Goal: Transaction & Acquisition: Purchase product/service

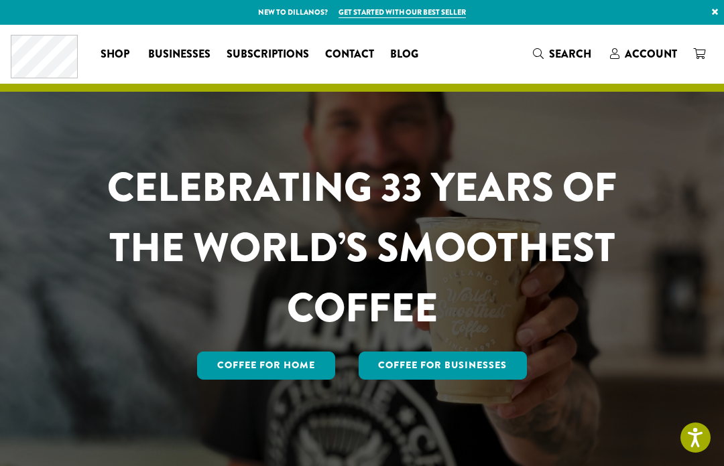
click at [658, 50] on span "Account" at bounding box center [651, 53] width 52 height 15
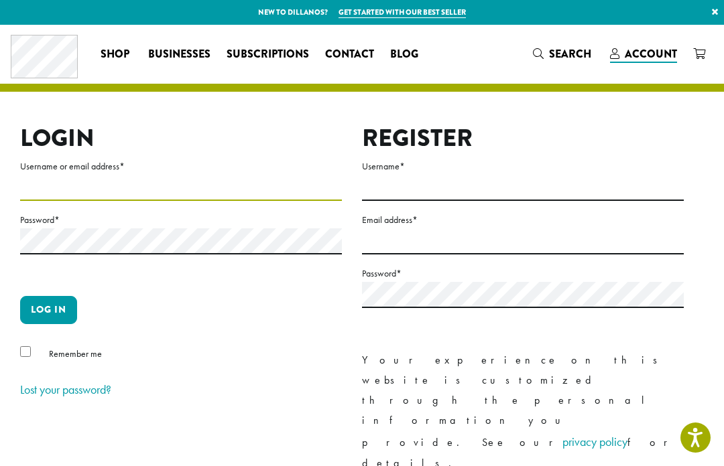
type input "**********"
click at [48, 310] on button "Log in" at bounding box center [48, 310] width 57 height 28
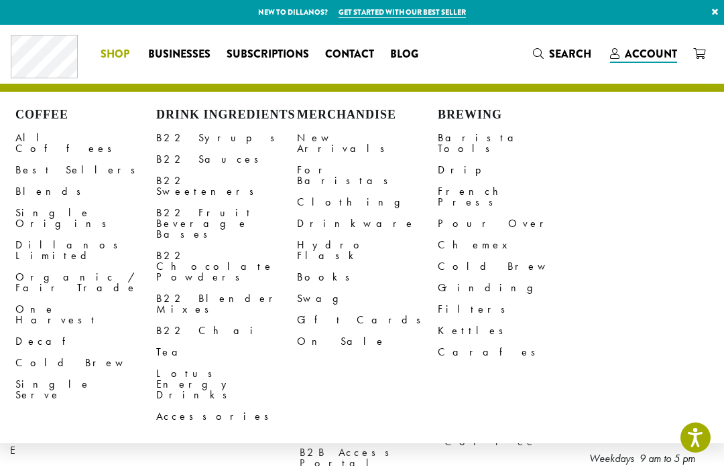
click at [51, 136] on link "All Coffees" at bounding box center [85, 143] width 141 height 32
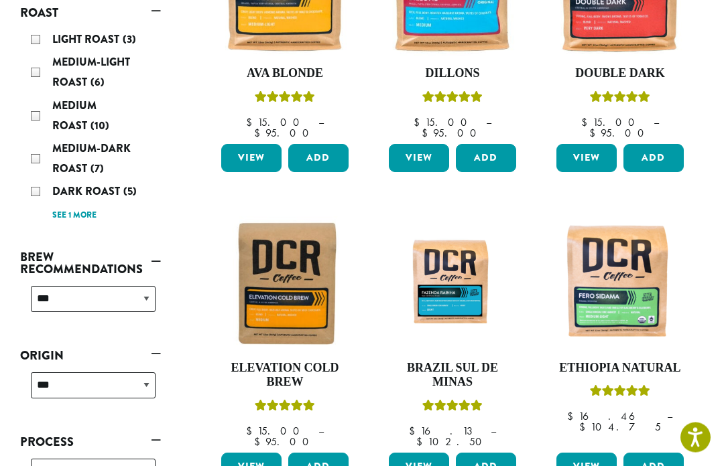
scroll to position [312, 0]
click at [37, 139] on div "Medium-Dark Roast (7)" at bounding box center [93, 159] width 125 height 40
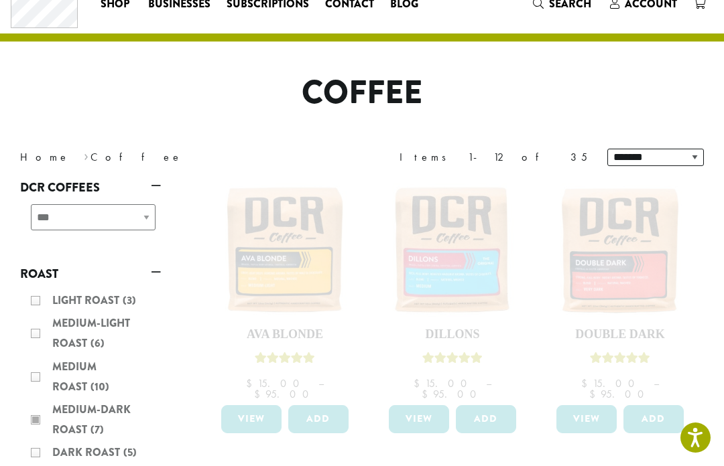
scroll to position [216, 0]
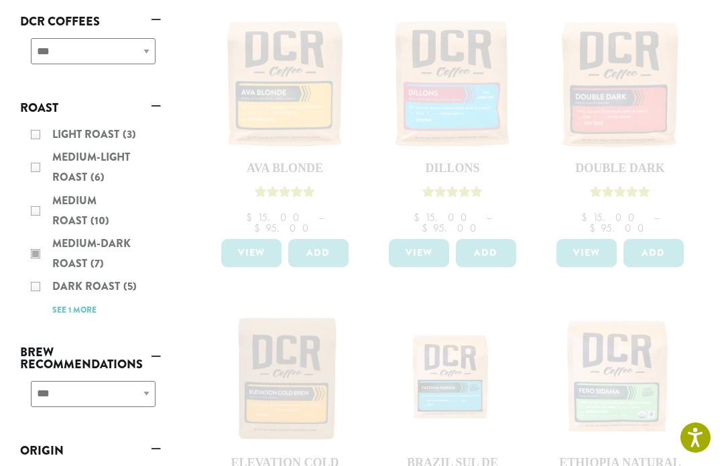
click at [29, 227] on div "Light Roast (3) Medium-Light Roast (6) Medium Roast (10) Medium-Dark Roast (7) …" at bounding box center [90, 222] width 141 height 206
click at [60, 296] on div "Light Roast (3) Medium-Light Roast (6) Medium Roast (10) Medium-Dark Roast (7) …" at bounding box center [90, 222] width 141 height 206
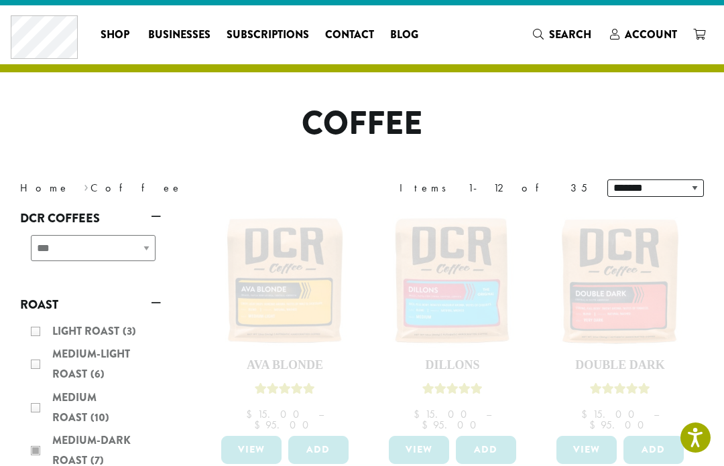
scroll to position [0, 0]
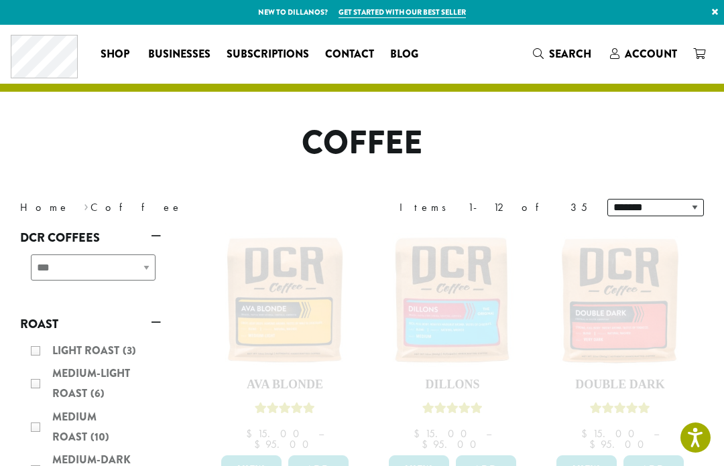
click at [658, 142] on h1 "Coffee" at bounding box center [362, 143] width 704 height 39
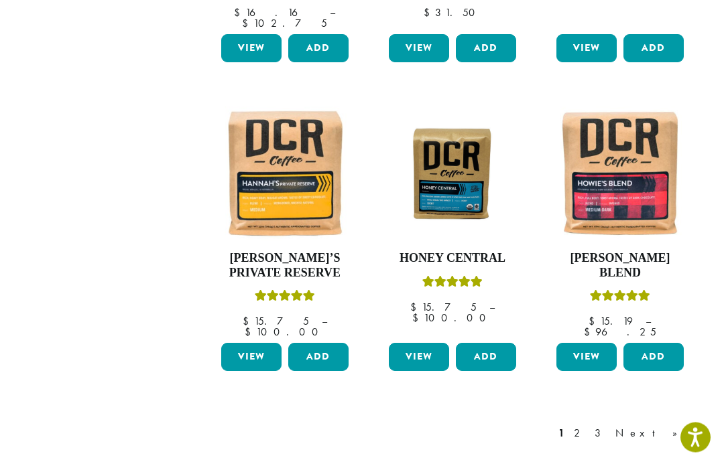
click at [680, 426] on link "Next »" at bounding box center [651, 434] width 77 height 16
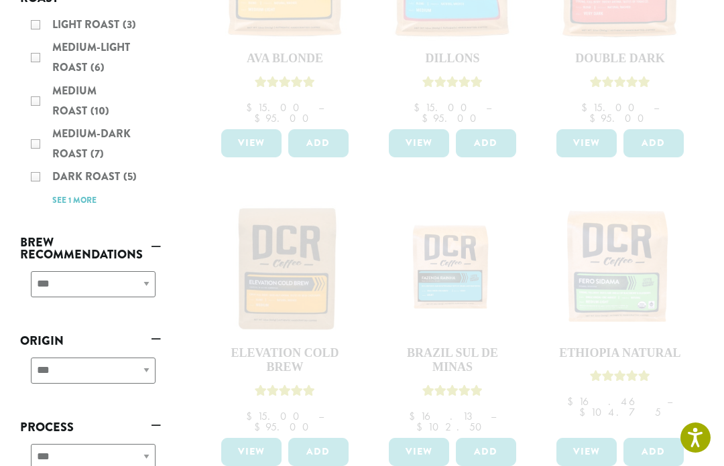
scroll to position [300, 0]
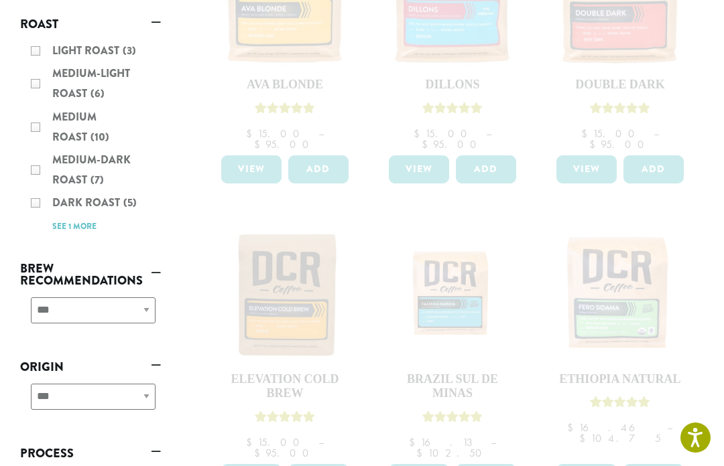
click at [156, 292] on div "**********" at bounding box center [90, 316] width 141 height 48
click at [150, 292] on div "**********" at bounding box center [90, 316] width 141 height 48
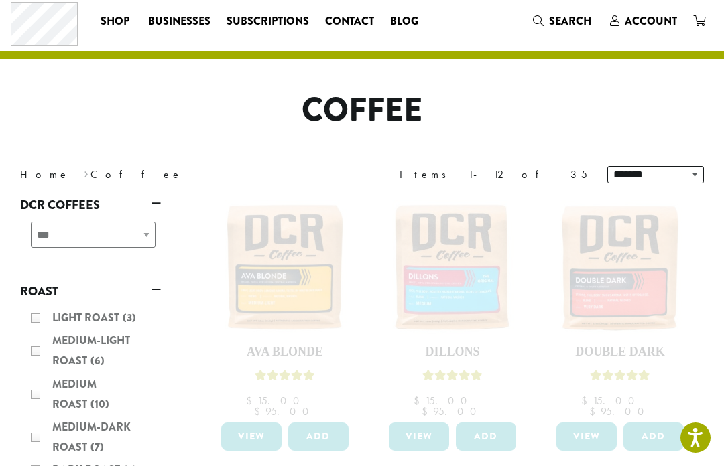
scroll to position [0, 0]
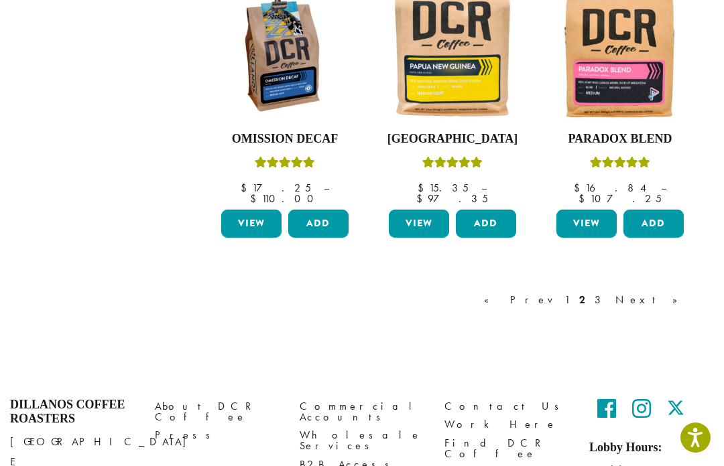
scroll to position [1129, 0]
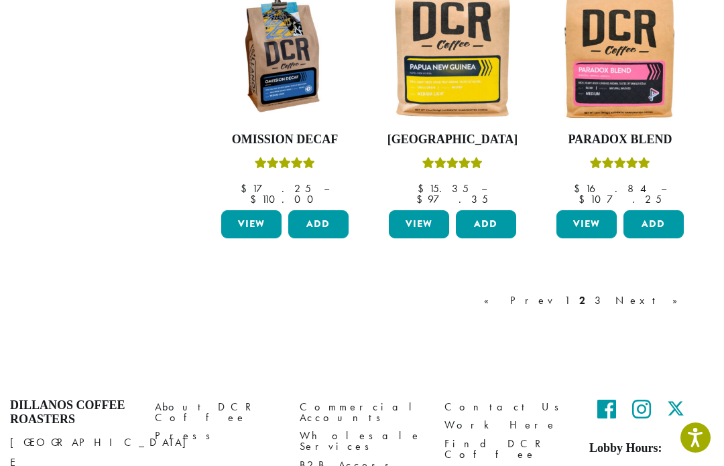
click at [679, 293] on link "Next »" at bounding box center [651, 301] width 77 height 16
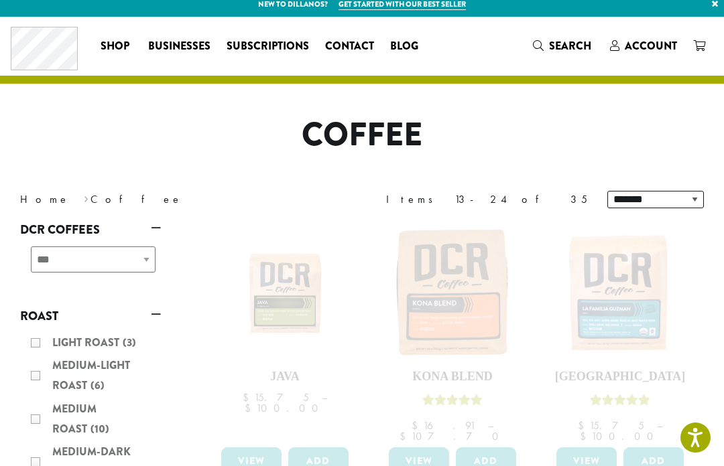
scroll to position [7, 0]
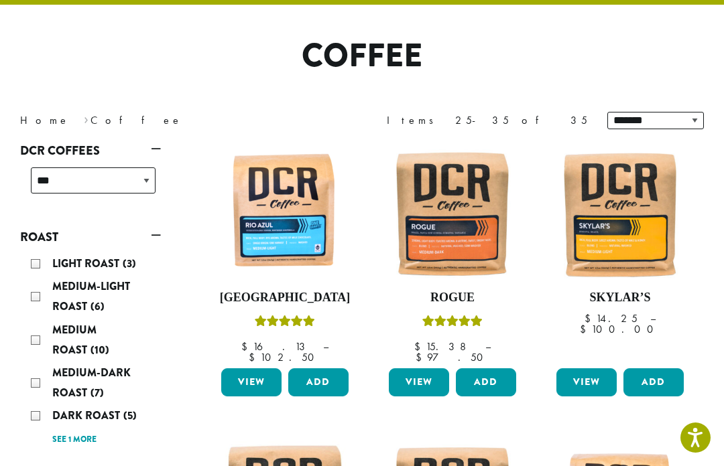
scroll to position [89, 0]
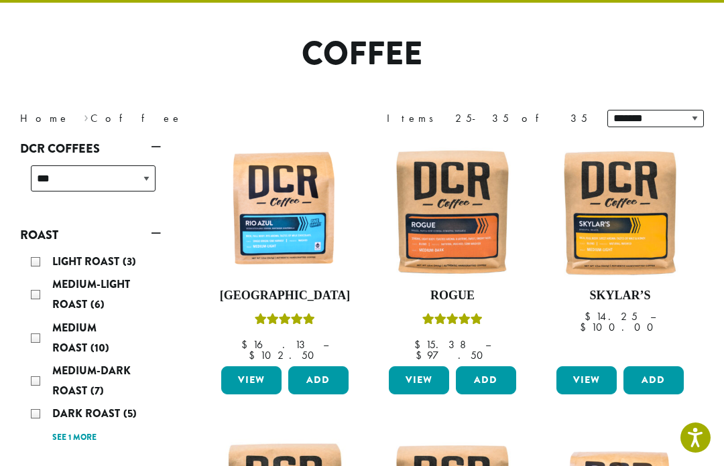
click at [497, 367] on button "Add" at bounding box center [486, 381] width 60 height 28
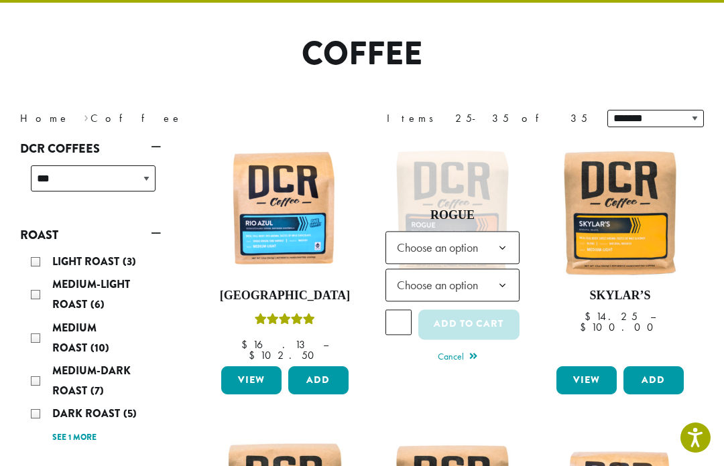
click at [509, 239] on b at bounding box center [502, 248] width 33 height 33
click at [509, 281] on b at bounding box center [502, 285] width 33 height 33
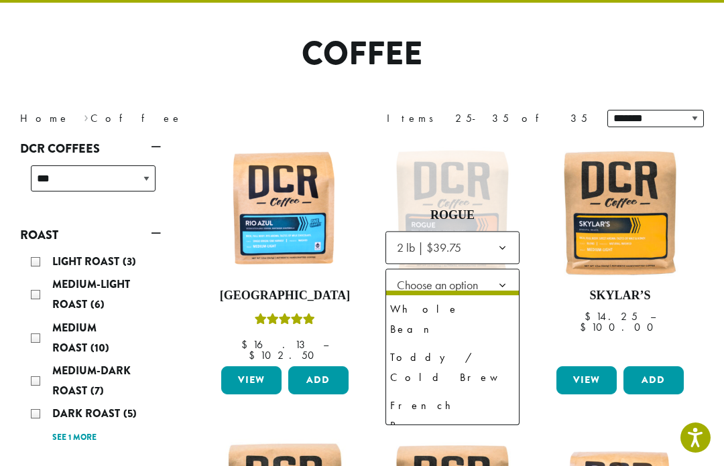
scroll to position [63, 0]
select select "**********"
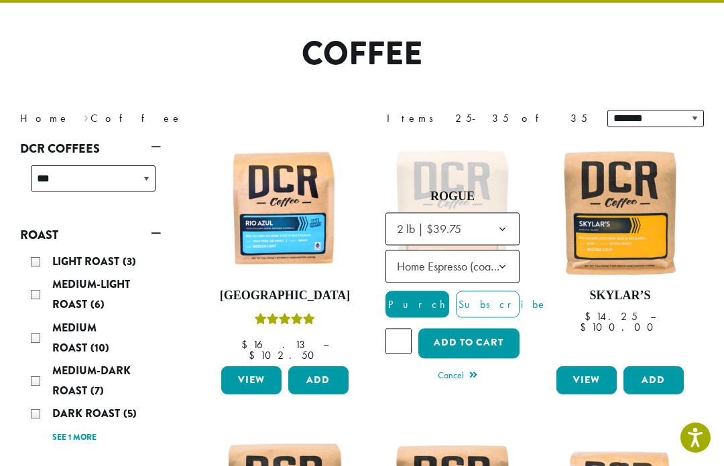
click at [494, 334] on button "Add to cart" at bounding box center [468, 343] width 101 height 30
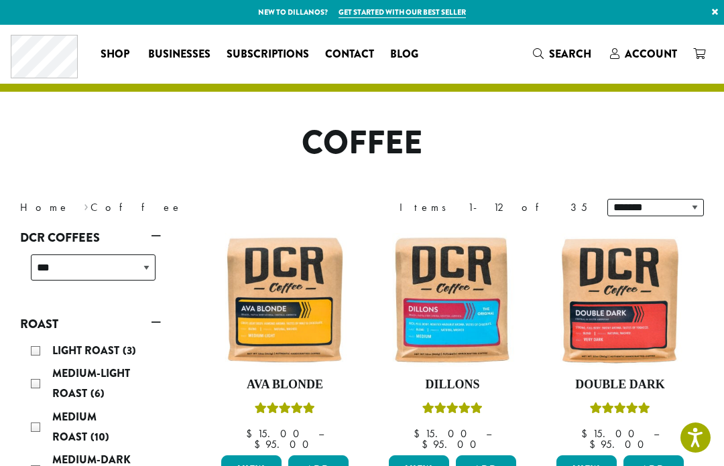
click at [702, 50] on icon at bounding box center [699, 53] width 12 height 11
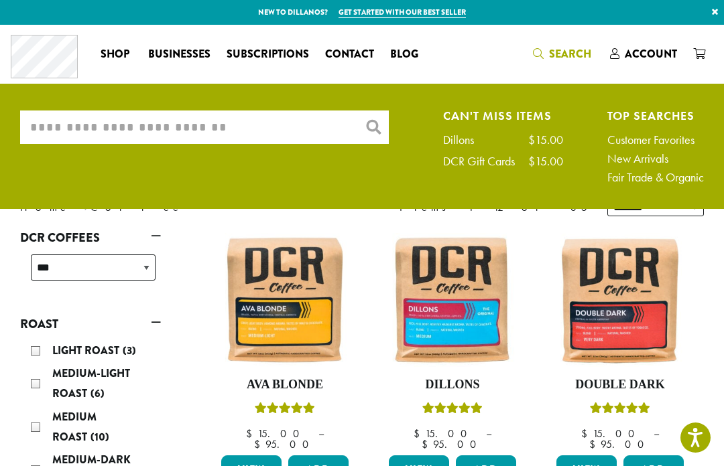
click at [240, 111] on input "What are you searching for?" at bounding box center [204, 128] width 369 height 34
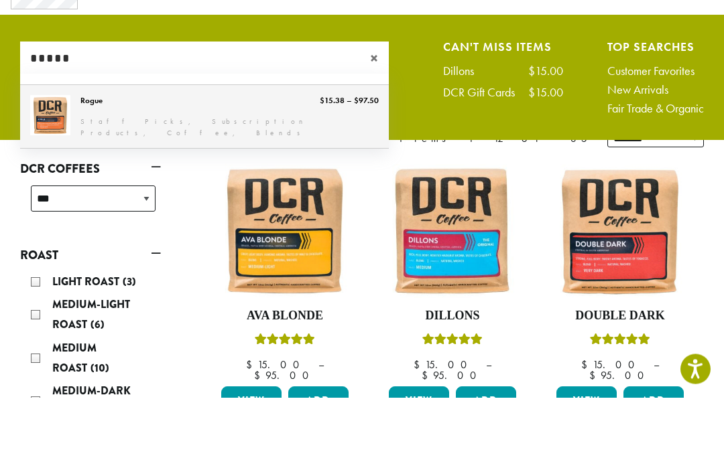
type input "*****"
click at [326, 154] on link "Rogue" at bounding box center [204, 185] width 369 height 63
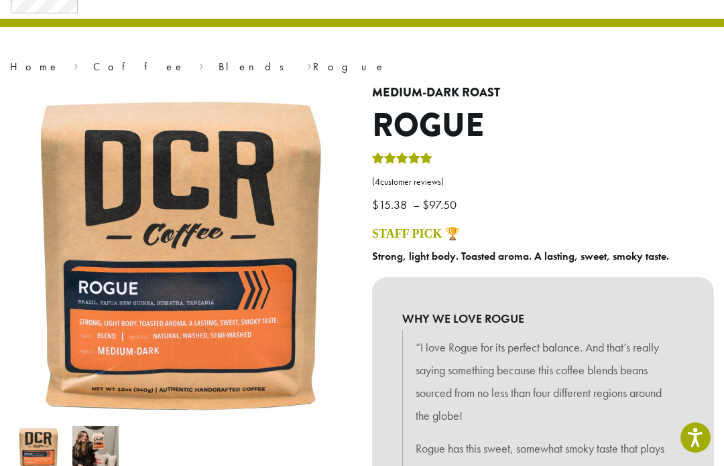
scroll to position [66, 0]
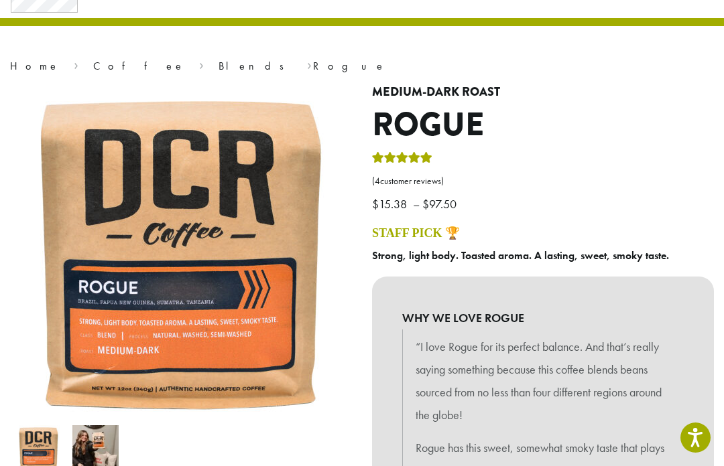
click at [641, 227] on h4 "STAFF PICK 🏆" at bounding box center [543, 234] width 342 height 15
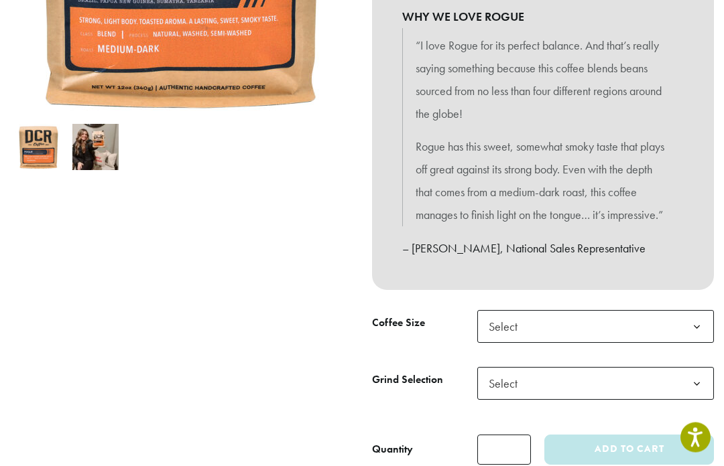
scroll to position [363, 0]
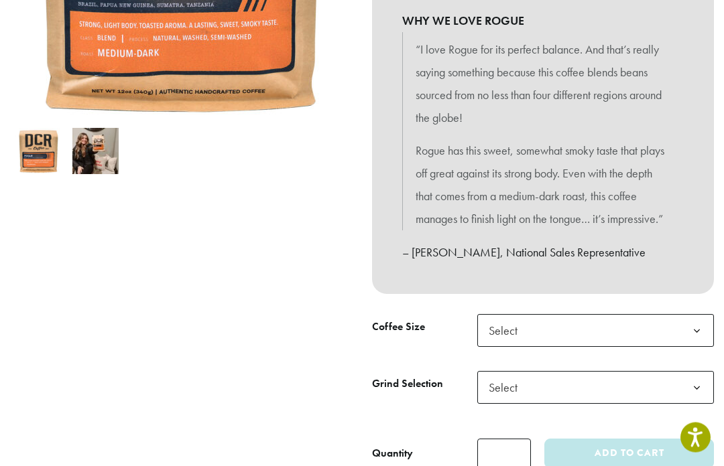
click at [701, 320] on b at bounding box center [696, 332] width 33 height 33
click at [698, 387] on b at bounding box center [696, 388] width 33 height 33
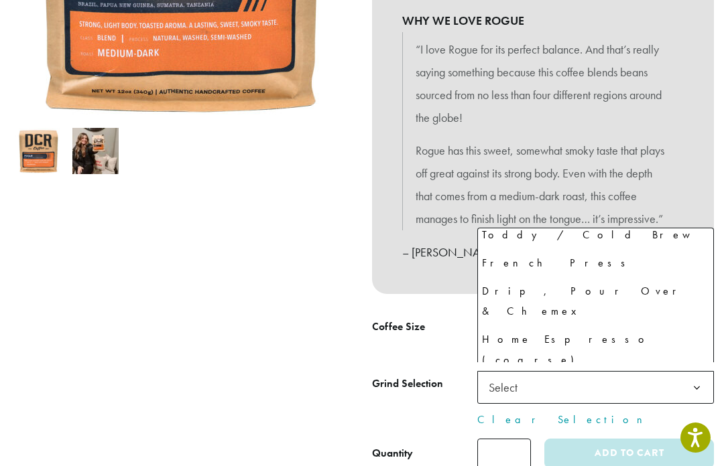
scroll to position [63, 0]
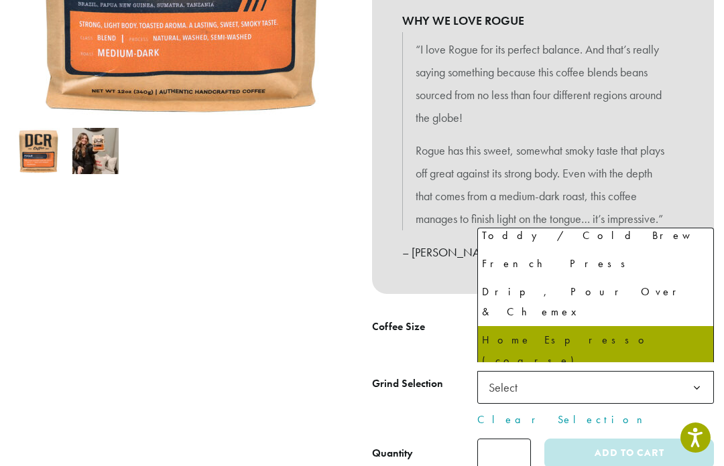
select select "**********"
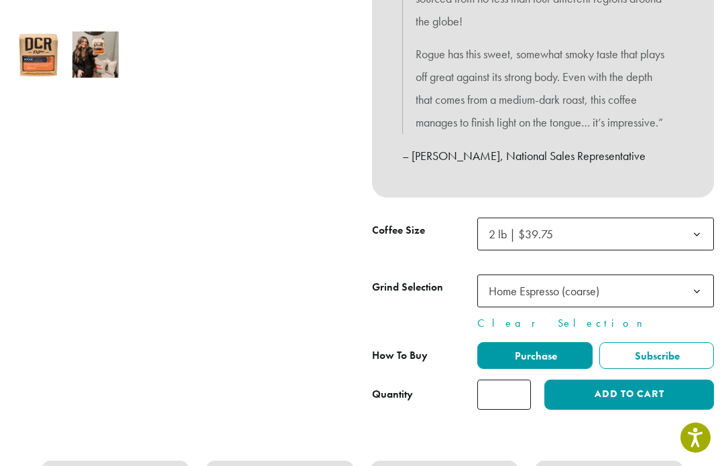
scroll to position [464, 0]
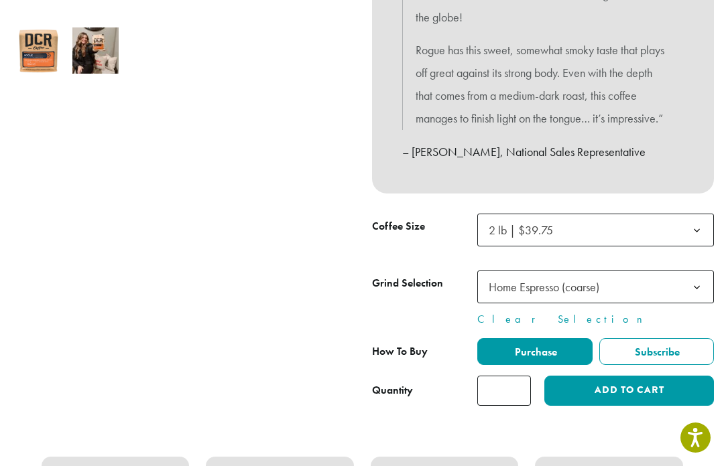
click at [644, 382] on button "Add to cart" at bounding box center [629, 391] width 170 height 30
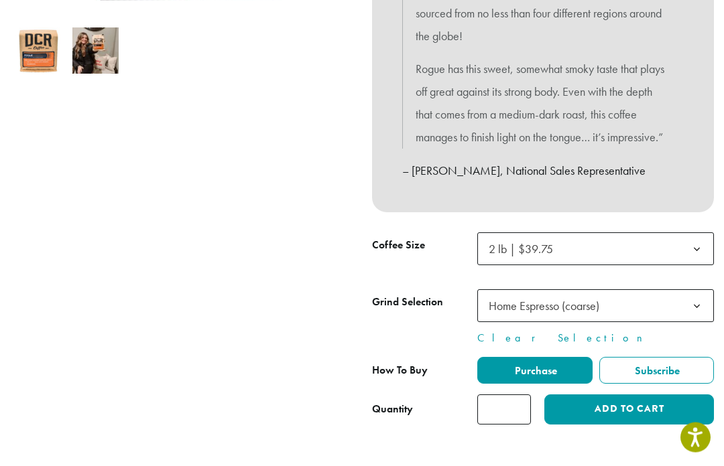
scroll to position [445, 0]
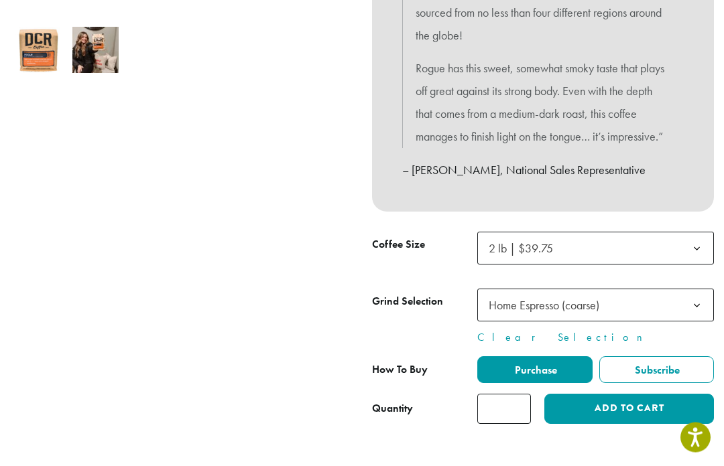
click at [620, 398] on button "Add to cart" at bounding box center [629, 410] width 170 height 30
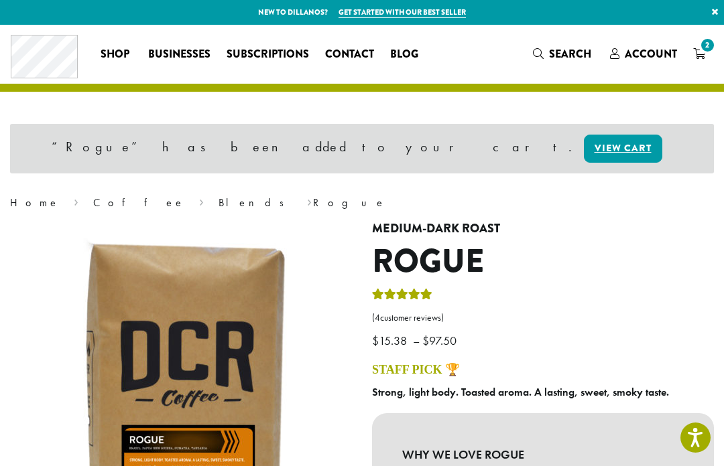
click at [584, 150] on link "View cart" at bounding box center [623, 149] width 78 height 28
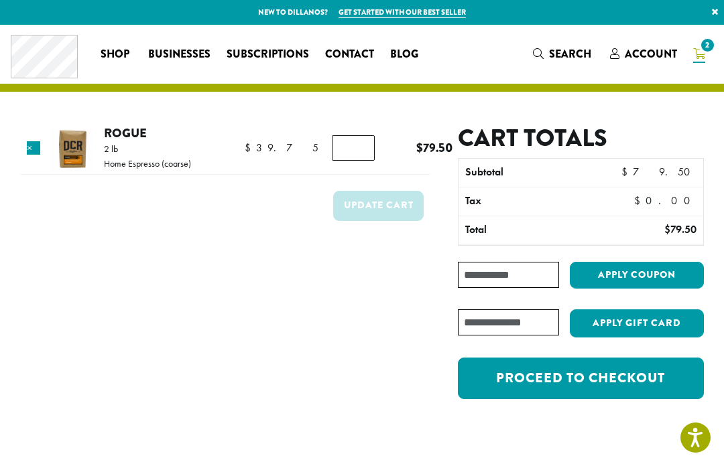
click at [658, 383] on link "Proceed to checkout" at bounding box center [581, 379] width 246 height 42
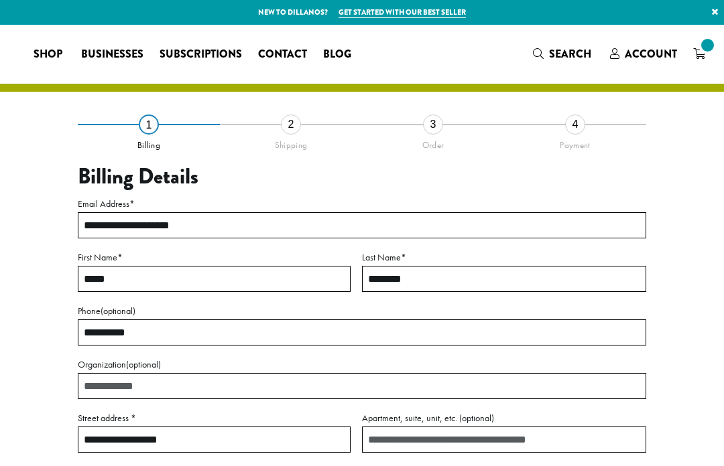
select select "**"
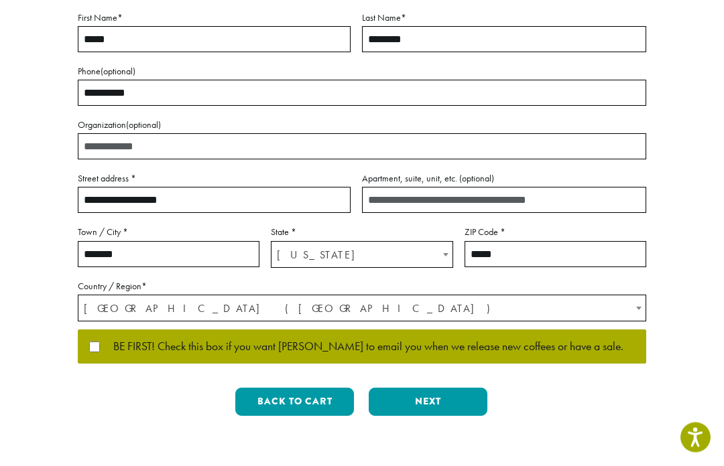
scroll to position [286, 0]
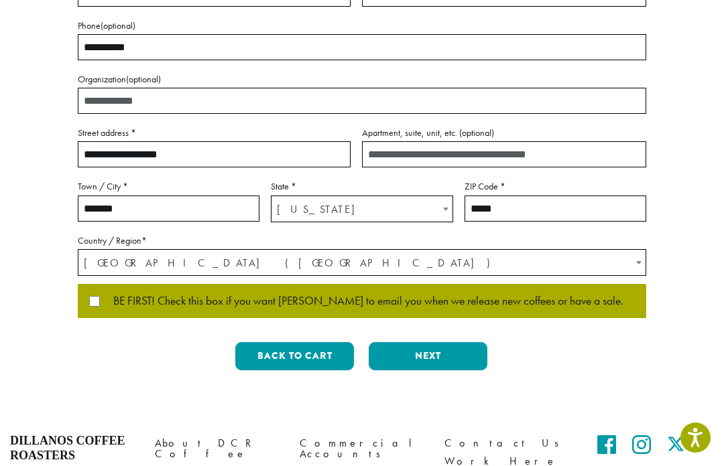
click at [443, 354] on button "Next" at bounding box center [428, 356] width 119 height 28
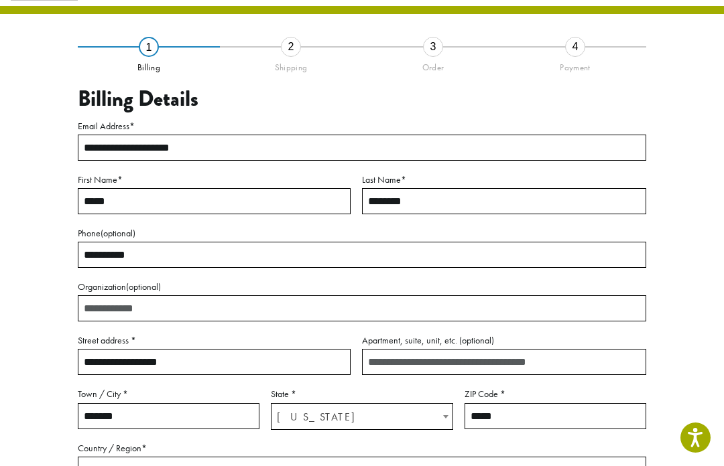
scroll to position [64, 0]
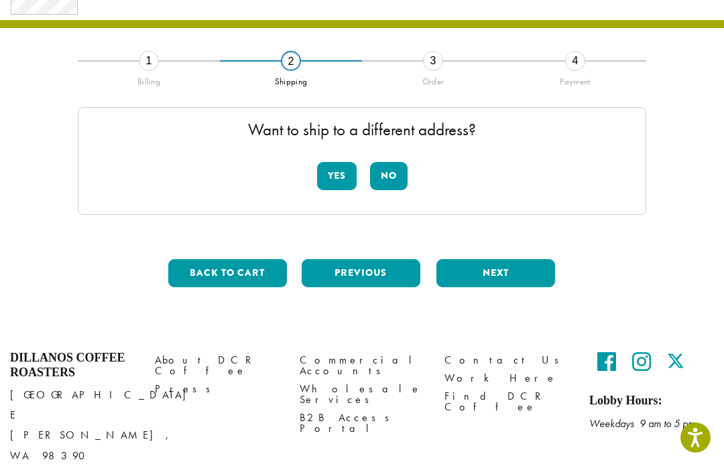
click at [398, 169] on button "No" at bounding box center [389, 176] width 38 height 28
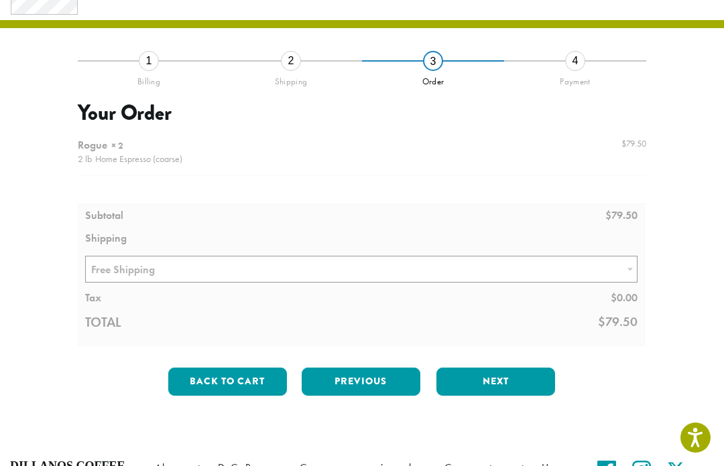
click at [513, 389] on button "Next" at bounding box center [495, 382] width 119 height 28
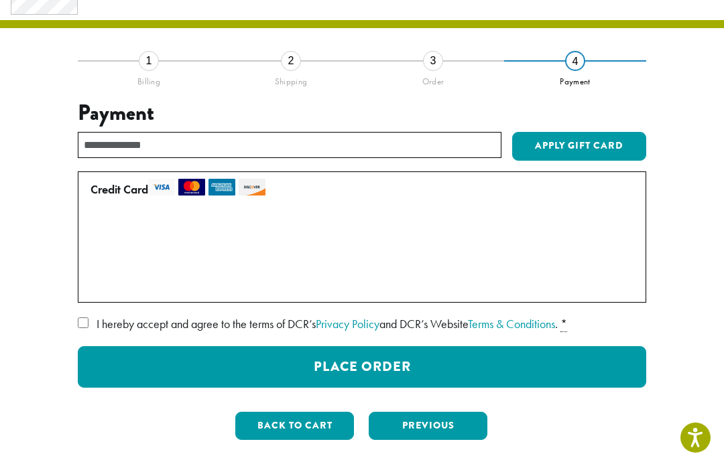
click at [78, 314] on label "I hereby accept and agree to the terms of DCR’s Privacy Policy and DCR’s Websit…" at bounding box center [362, 324] width 568 height 21
click at [456, 419] on button "Previous" at bounding box center [428, 426] width 119 height 28
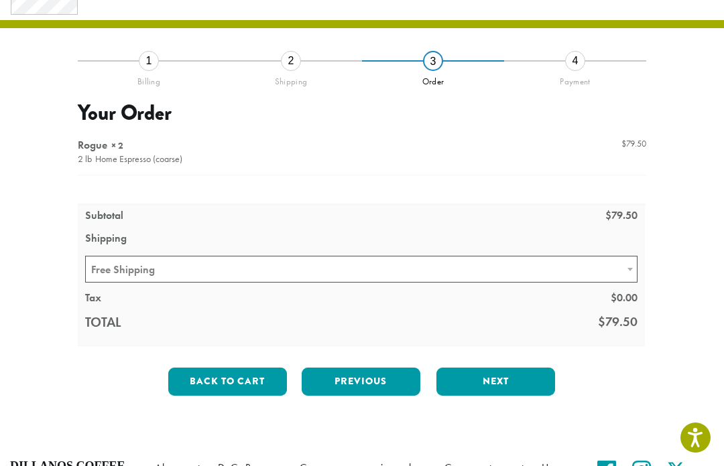
click at [509, 383] on button "Next" at bounding box center [495, 382] width 119 height 28
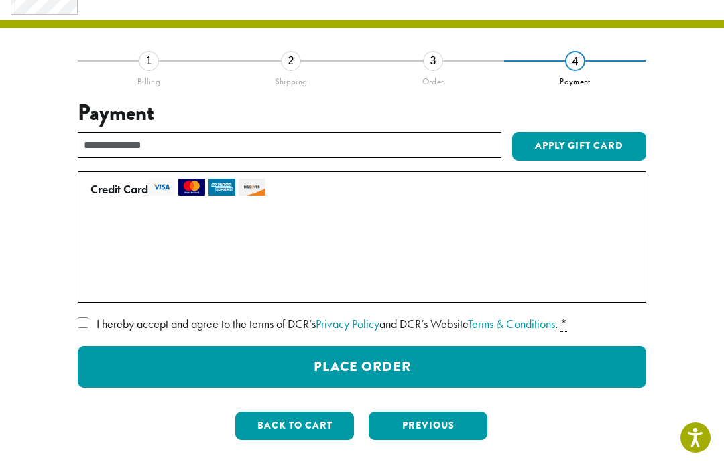
click at [521, 371] on button "Place Order" at bounding box center [362, 368] width 568 height 42
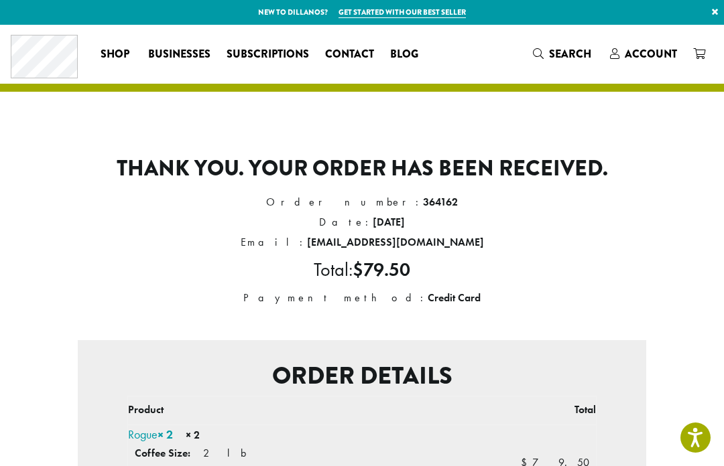
click at [636, 50] on span "Account" at bounding box center [651, 53] width 52 height 15
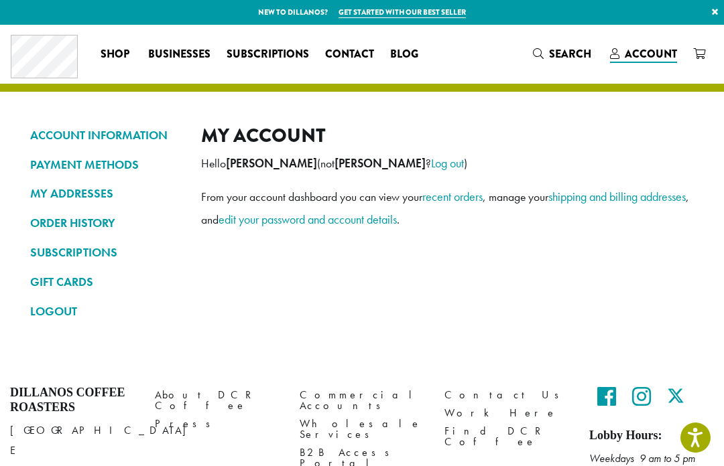
click at [455, 160] on link "Log out" at bounding box center [447, 162] width 33 height 15
